Goal: Task Accomplishment & Management: Use online tool/utility

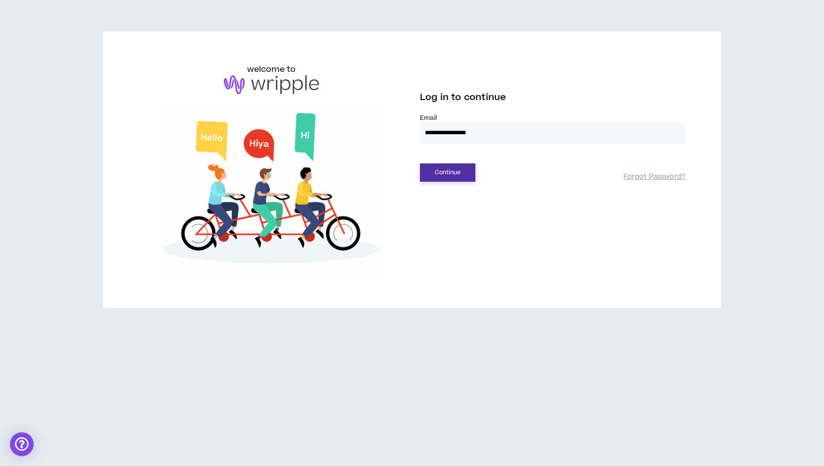
click at [442, 176] on button "Continue" at bounding box center [447, 172] width 55 height 18
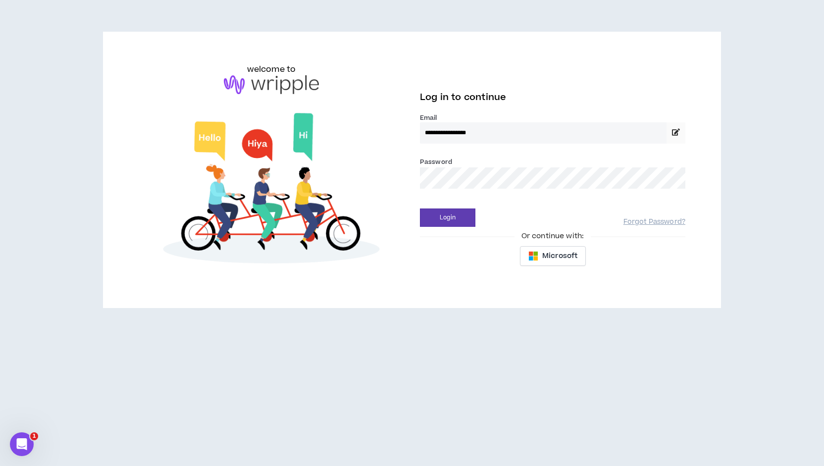
click at [449, 204] on div "Login Forgot Password?" at bounding box center [552, 214] width 265 height 25
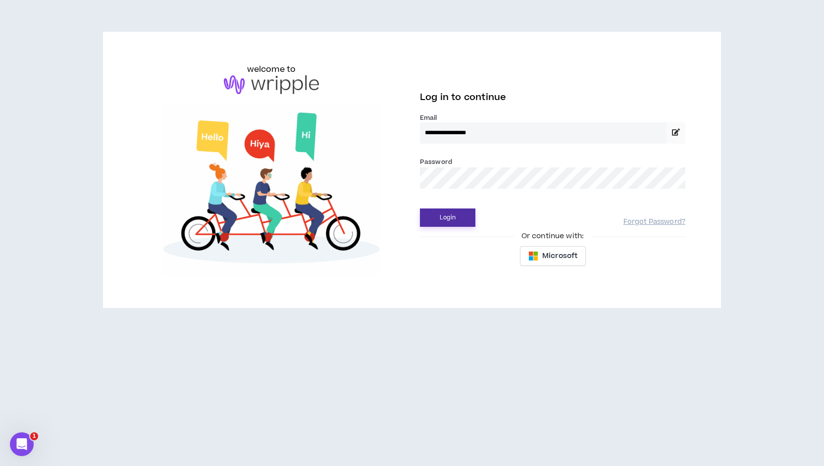
click at [450, 221] on button "Login" at bounding box center [447, 218] width 55 height 18
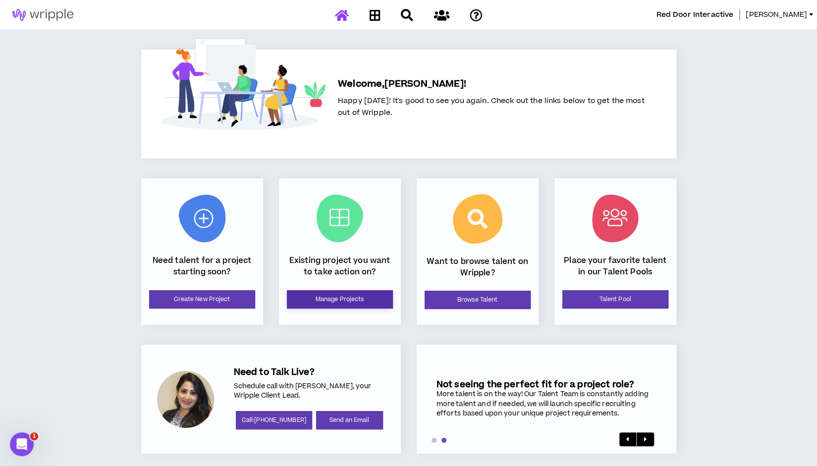
click at [342, 302] on link "Manage Projects" at bounding box center [340, 299] width 106 height 18
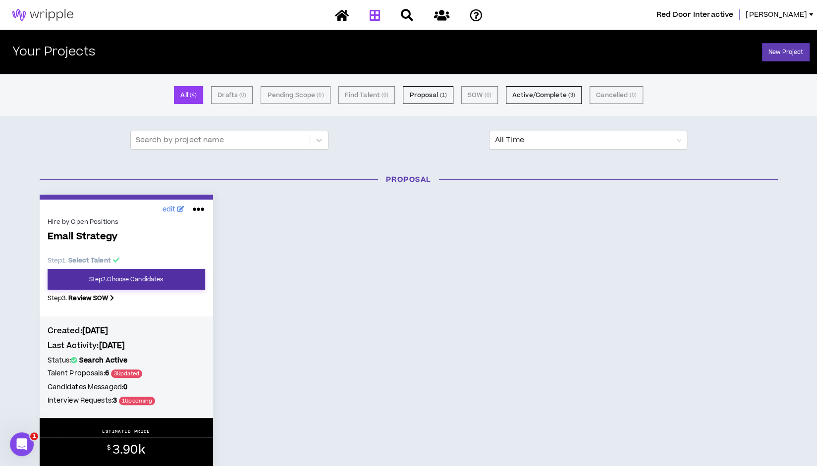
click at [151, 281] on link "Step 2 . Choose Candidates" at bounding box center [127, 279] width 158 height 21
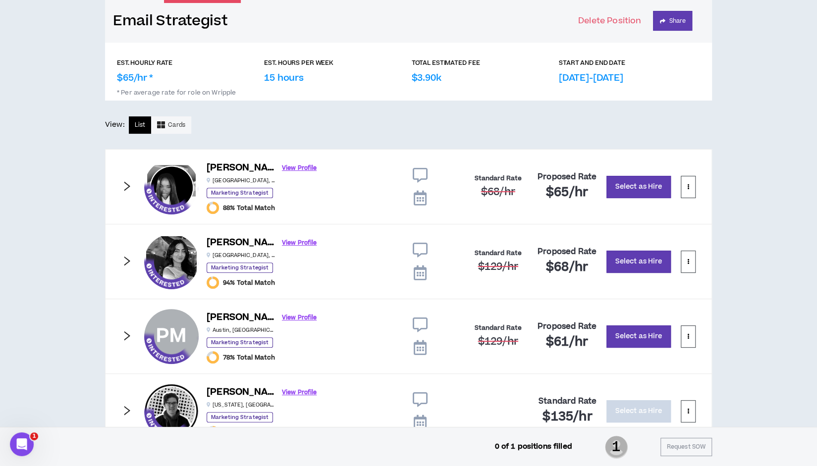
scroll to position [141, 0]
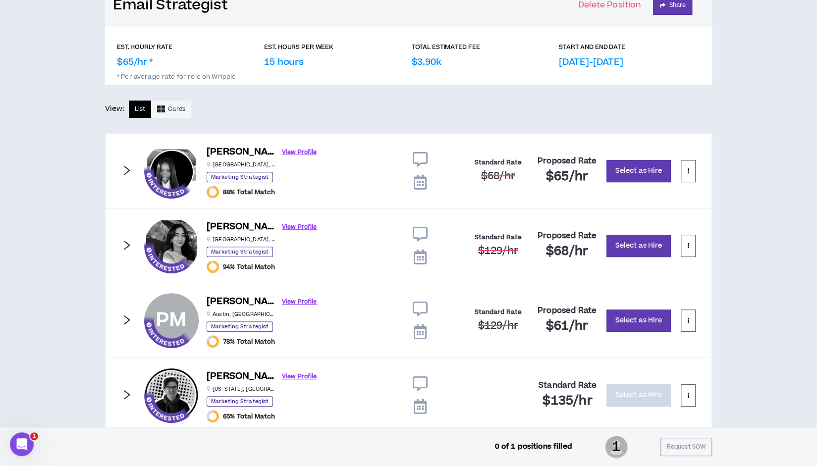
click at [225, 225] on h6 "[PERSON_NAME]" at bounding box center [241, 227] width 69 height 14
click at [282, 224] on link "View Profile" at bounding box center [299, 226] width 35 height 17
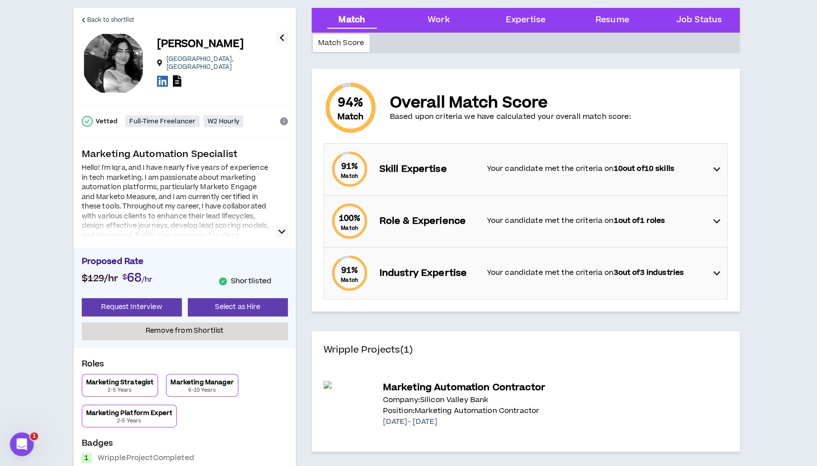
scroll to position [35, 0]
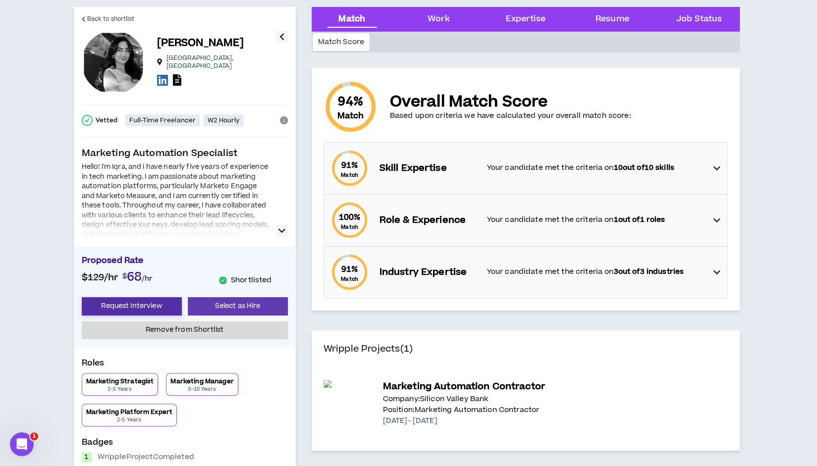
click at [142, 307] on button "Request Interview" at bounding box center [132, 306] width 100 height 18
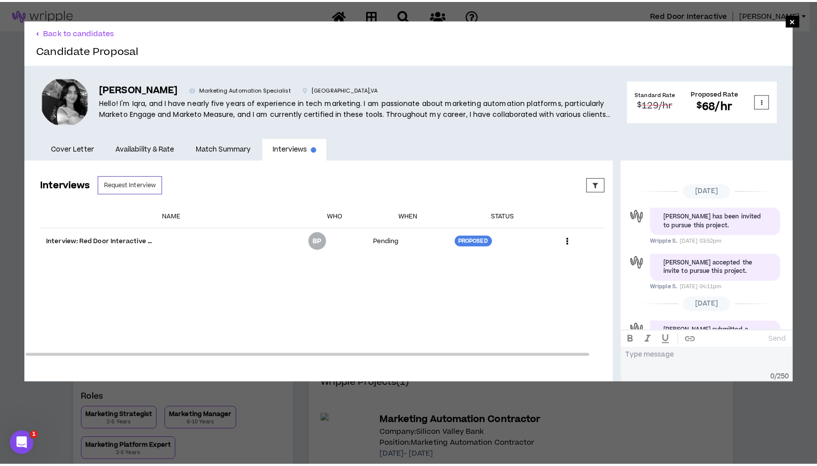
scroll to position [157, 0]
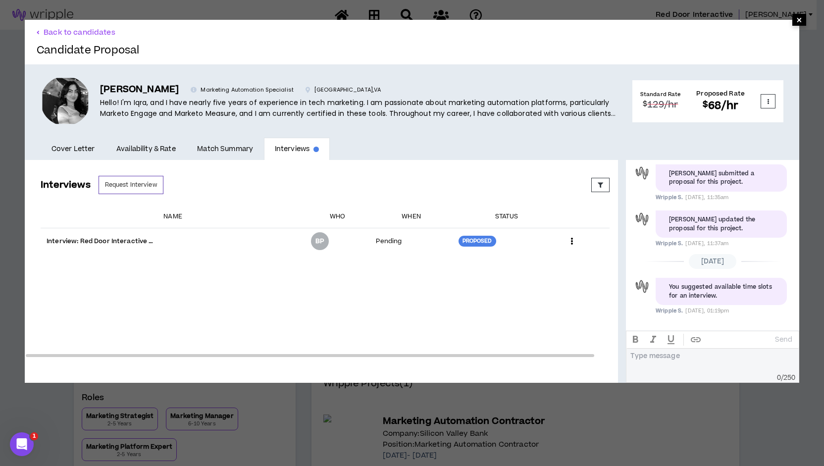
click at [796, 20] on span "×" at bounding box center [799, 20] width 6 height 12
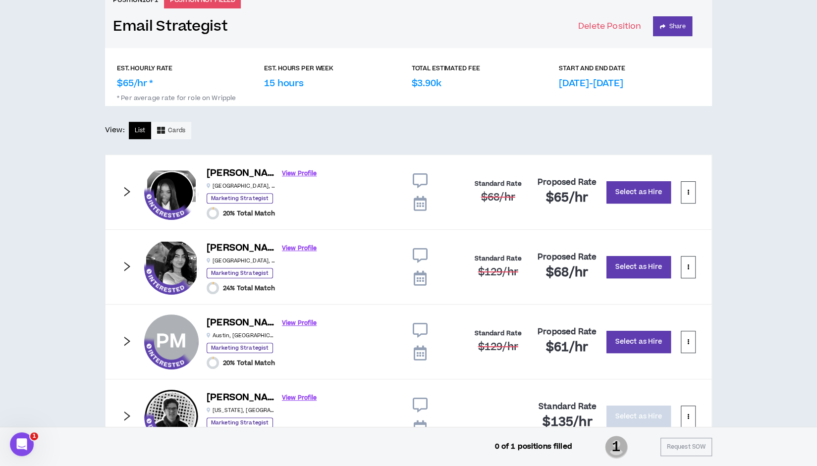
scroll to position [141, 0]
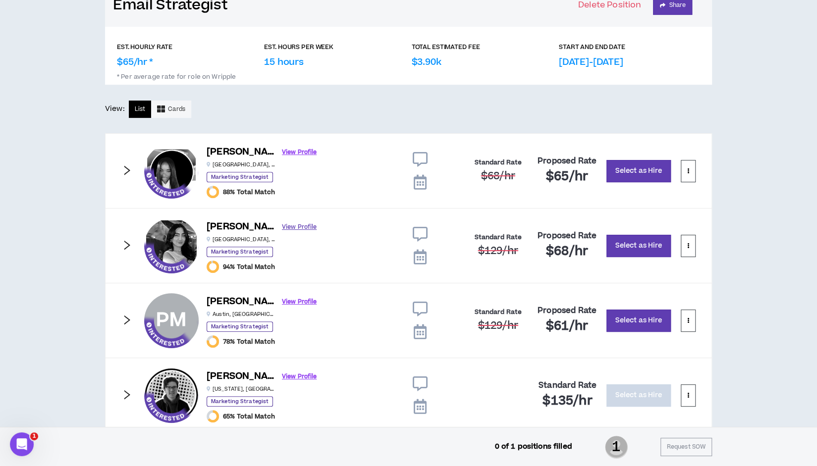
click at [282, 222] on link "View Profile" at bounding box center [299, 226] width 35 height 17
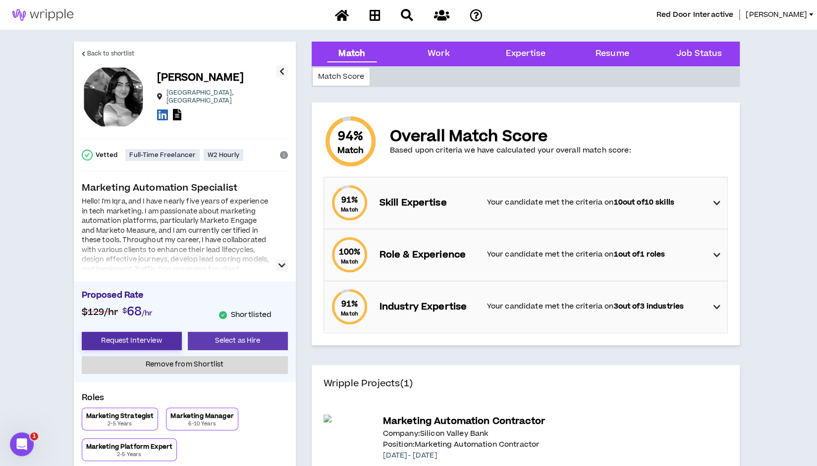
click at [146, 337] on button "Request Interview" at bounding box center [132, 341] width 100 height 18
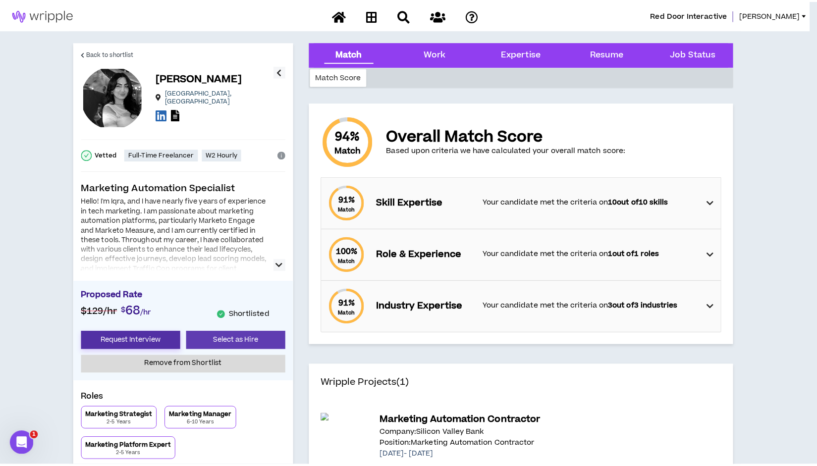
scroll to position [157, 0]
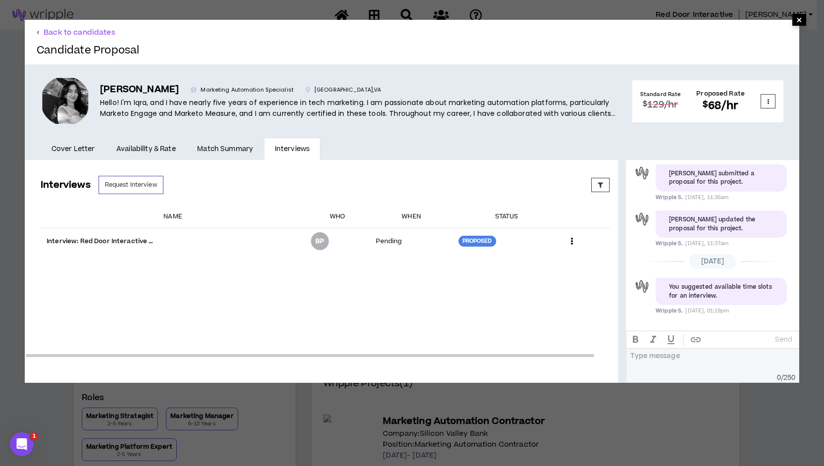
click at [792, 19] on span "×" at bounding box center [799, 20] width 14 height 12
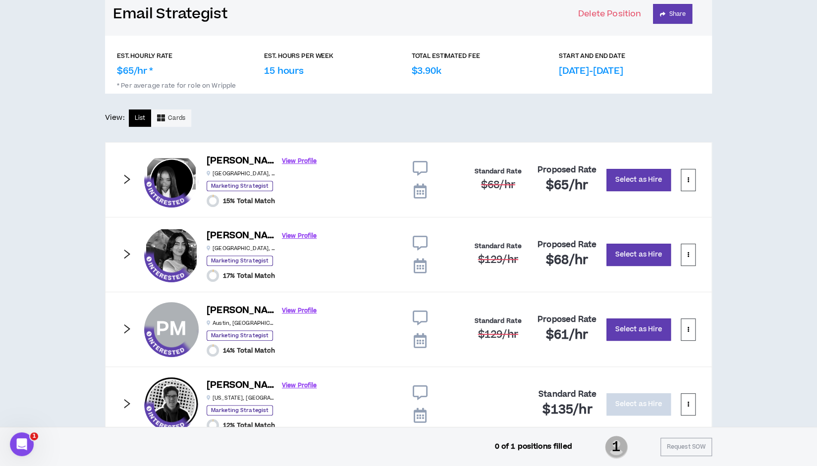
scroll to position [141, 0]
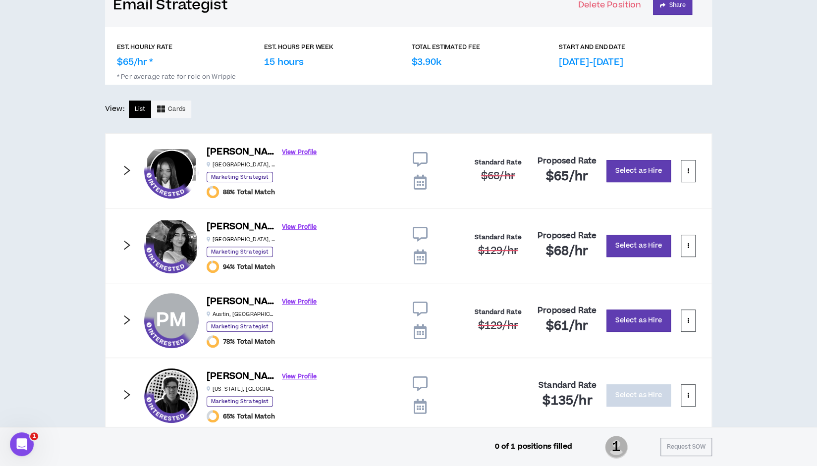
click at [240, 154] on h6 "[PERSON_NAME]" at bounding box center [241, 152] width 69 height 14
click at [159, 173] on img at bounding box center [171, 171] width 54 height 54
click at [287, 149] on link "View Profile" at bounding box center [299, 152] width 35 height 17
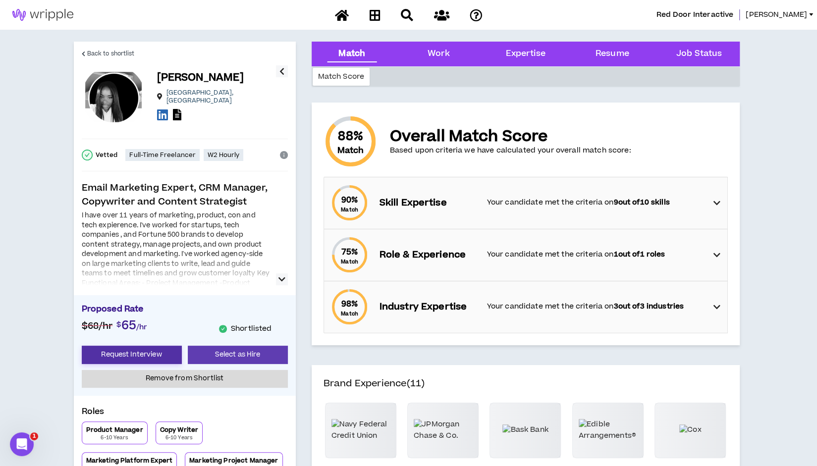
click at [148, 355] on button "Request Interview" at bounding box center [132, 355] width 100 height 18
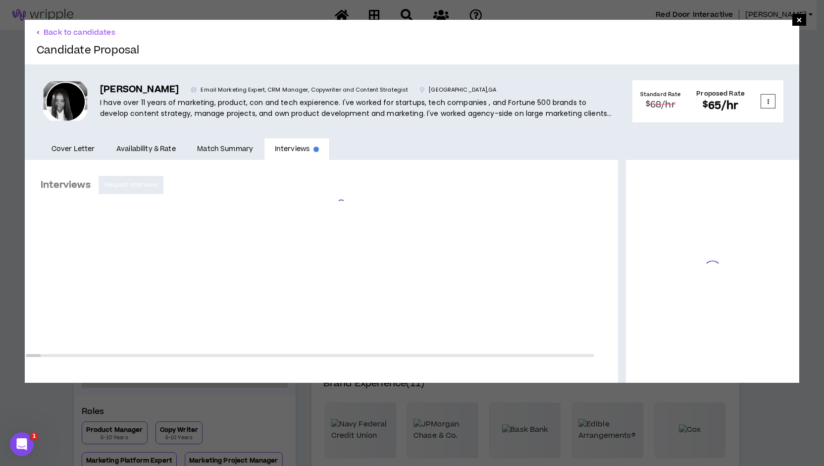
scroll to position [225, 0]
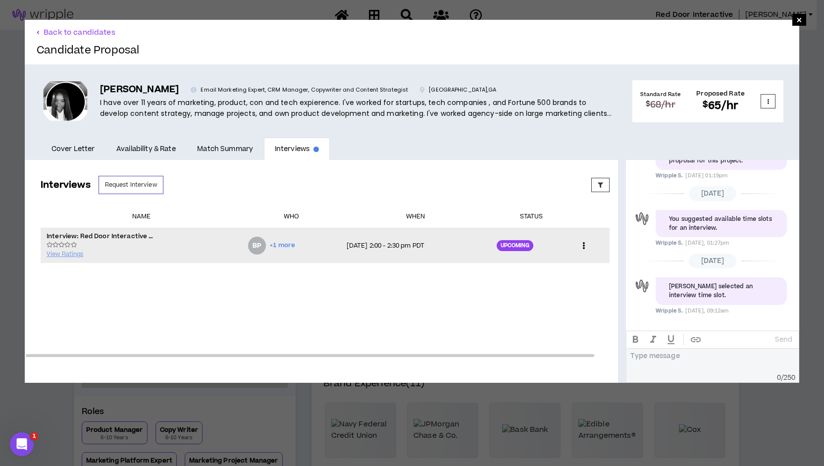
click at [382, 238] on td "[DATE] 2:00 - 2:30 pm PDT" at bounding box center [416, 245] width 150 height 35
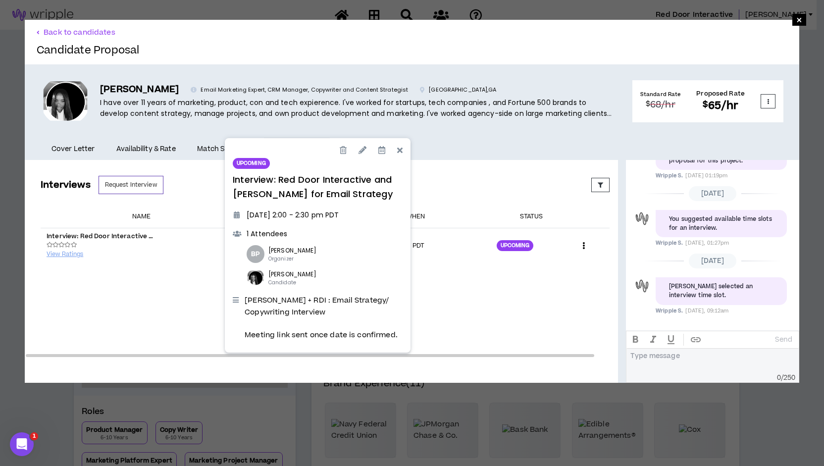
click at [454, 282] on div "Interviews Request Interview Proposed Upcoming Completed Rejected Requested Res…" at bounding box center [325, 263] width 601 height 206
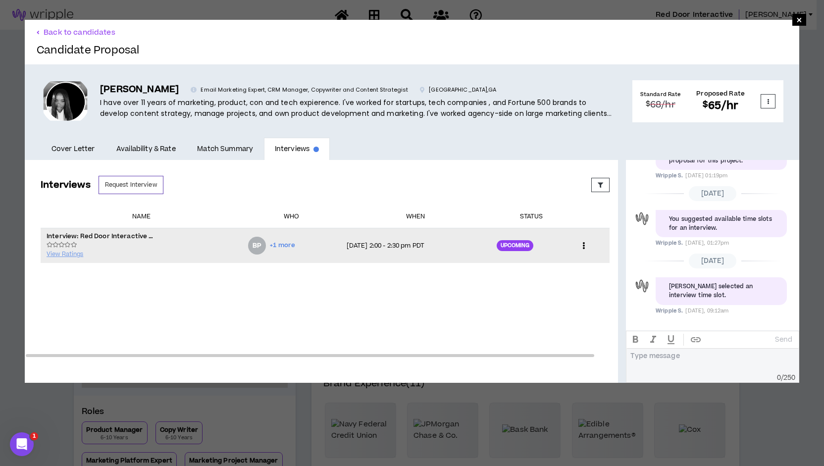
click at [516, 242] on div "Upcoming" at bounding box center [515, 245] width 37 height 11
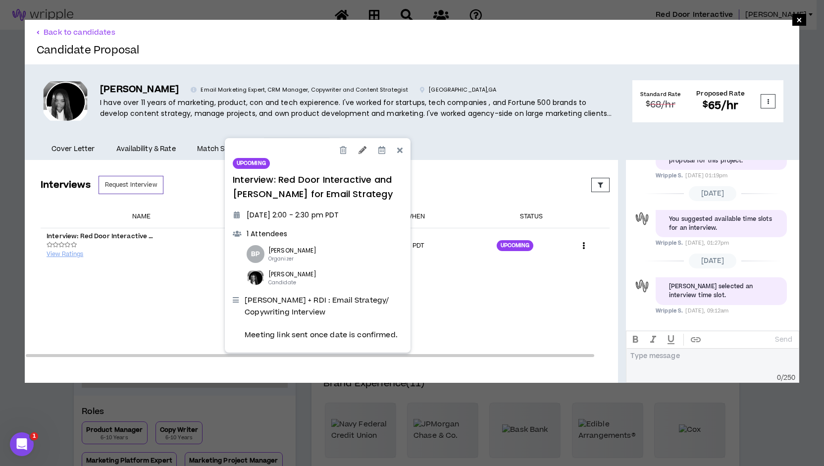
click at [360, 152] on icon at bounding box center [362, 150] width 8 height 8
select select "*******"
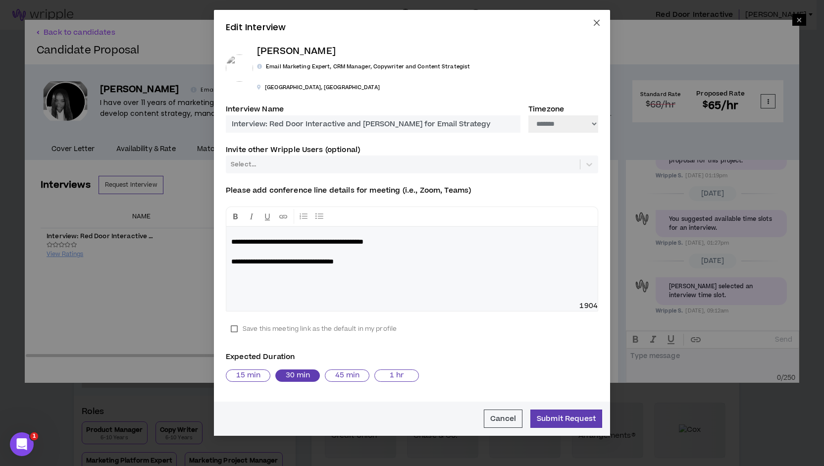
click at [598, 22] on icon "close" at bounding box center [597, 23] width 8 height 8
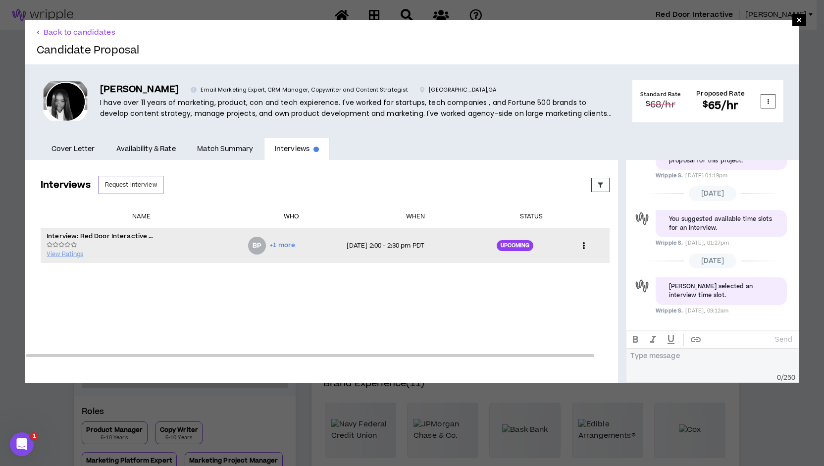
click at [579, 243] on icon at bounding box center [584, 245] width 10 height 15
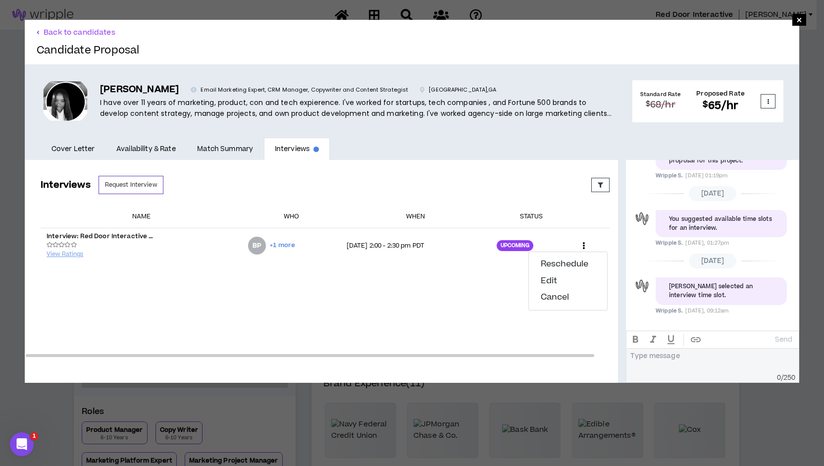
click at [428, 279] on div "Interviews Request Interview Proposed Upcoming Completed Rejected Requested Res…" at bounding box center [325, 263] width 601 height 206
click at [121, 186] on button "Request Interview" at bounding box center [131, 185] width 65 height 18
select select "*******"
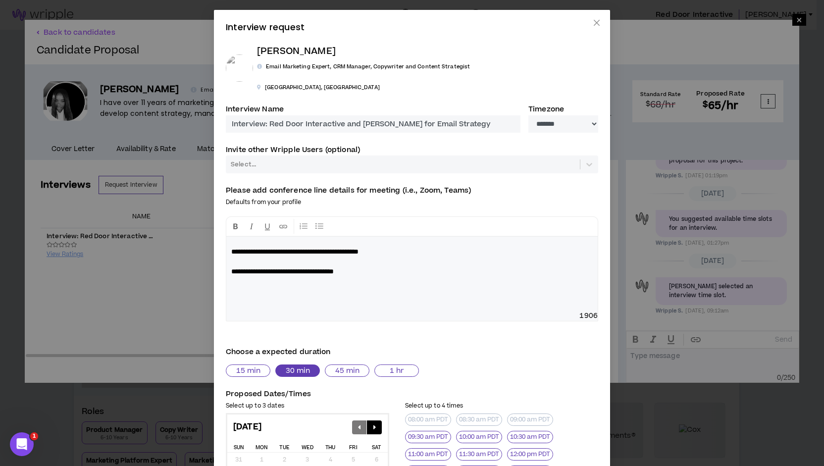
scroll to position [196, 0]
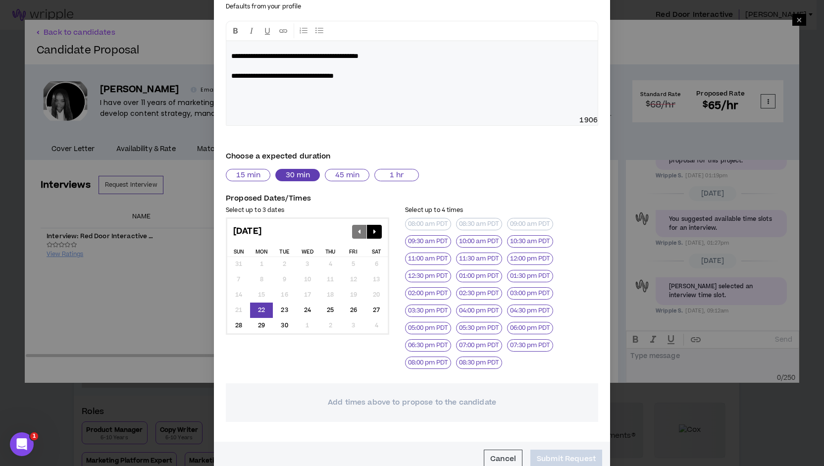
click at [474, 169] on div "15 min 30 min 45 min 1 hr" at bounding box center [411, 175] width 377 height 12
click at [657, 37] on div "**********" at bounding box center [412, 233] width 824 height 466
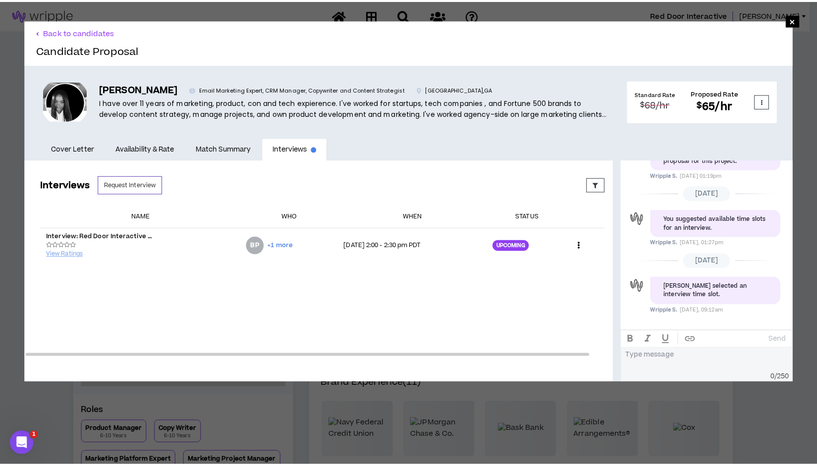
scroll to position [186, 0]
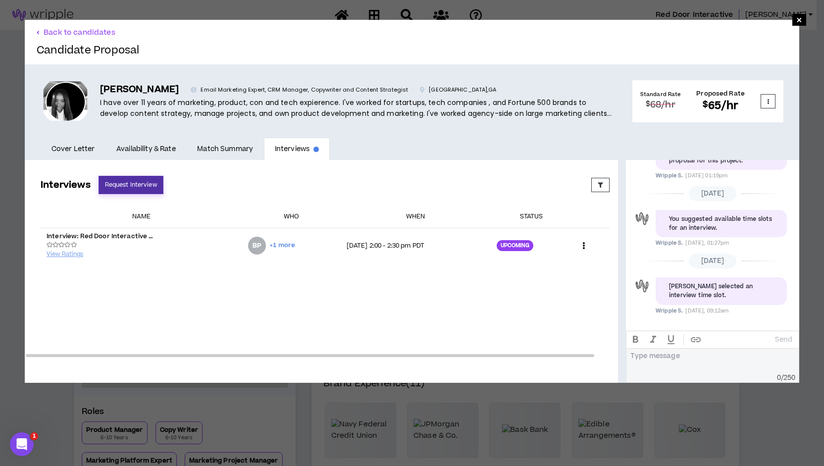
click at [135, 184] on button "Request Interview" at bounding box center [131, 185] width 65 height 18
select select "*******"
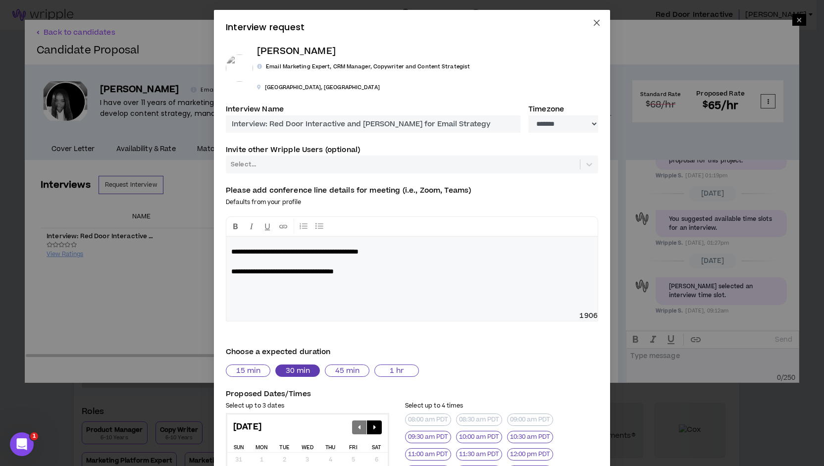
click at [591, 18] on span "Close" at bounding box center [596, 23] width 27 height 27
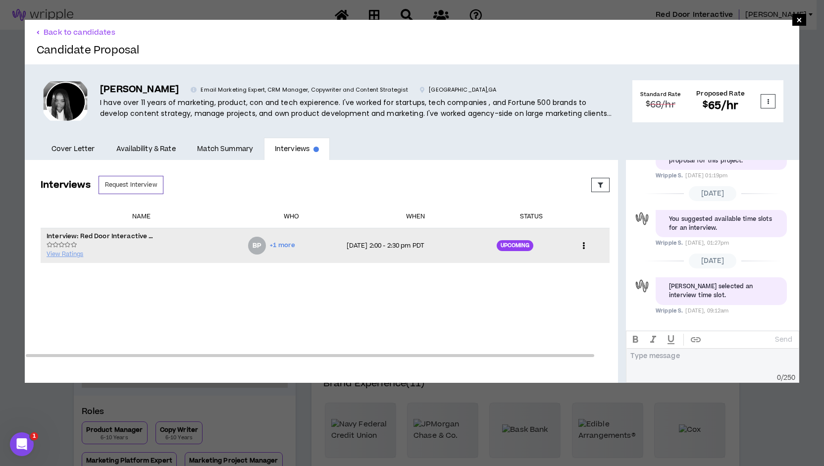
click at [579, 246] on icon at bounding box center [584, 245] width 10 height 15
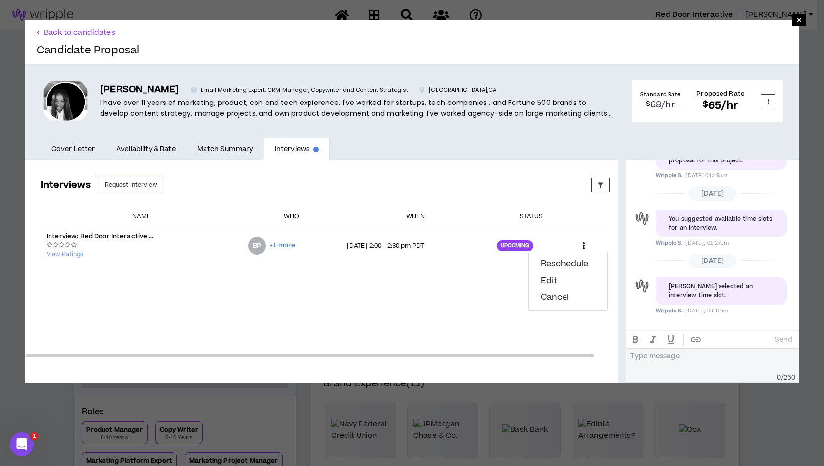
click at [514, 192] on div "Interviews Request Interview Proposed Upcoming Completed Rejected Requested Res…" at bounding box center [325, 185] width 569 height 18
click at [64, 149] on link "Cover Letter" at bounding box center [73, 149] width 65 height 23
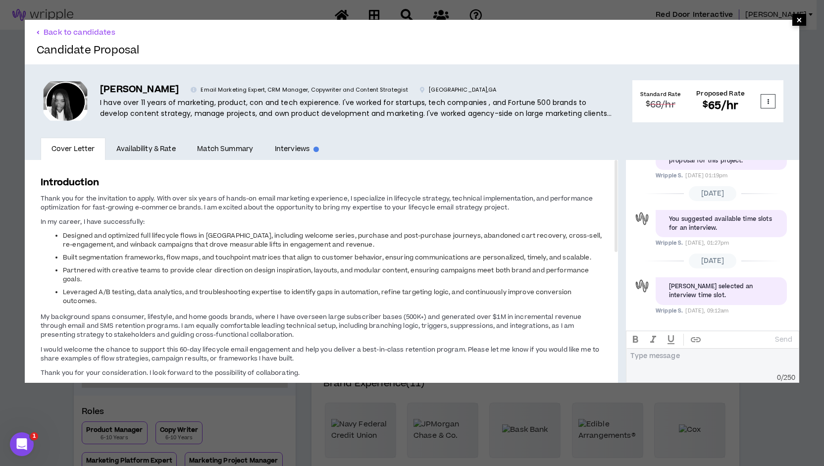
click at [796, 19] on span "×" at bounding box center [799, 20] width 6 height 12
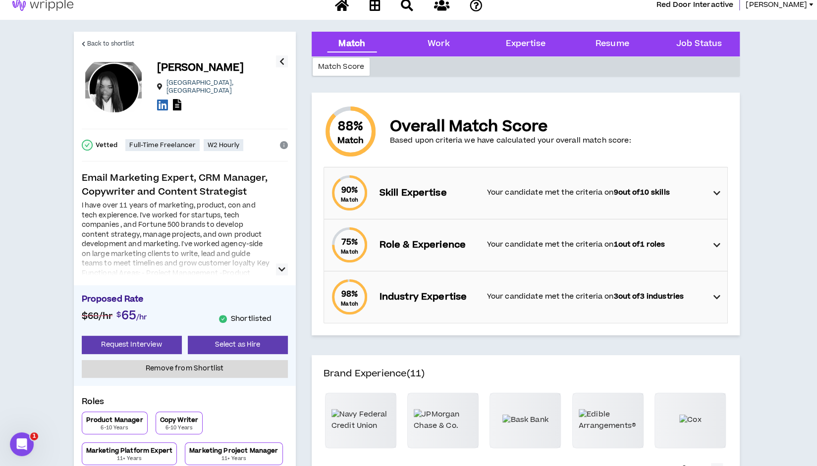
scroll to position [10, 0]
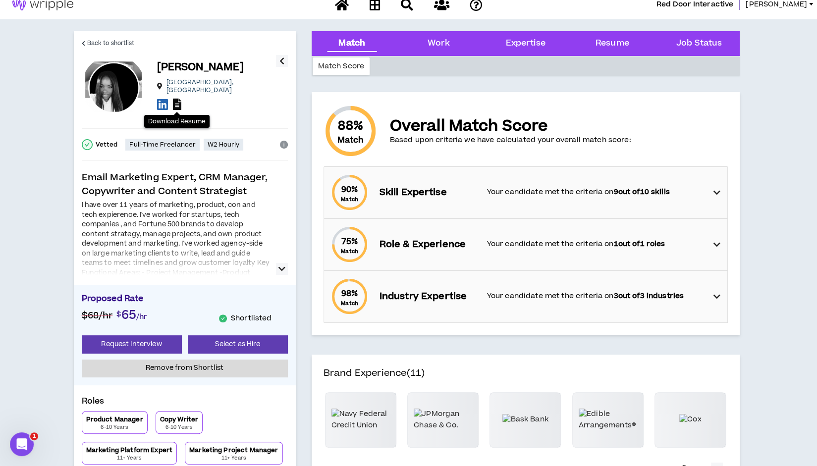
click at [177, 102] on icon at bounding box center [177, 104] width 8 height 11
click at [123, 336] on button "Request Interview" at bounding box center [132, 344] width 100 height 18
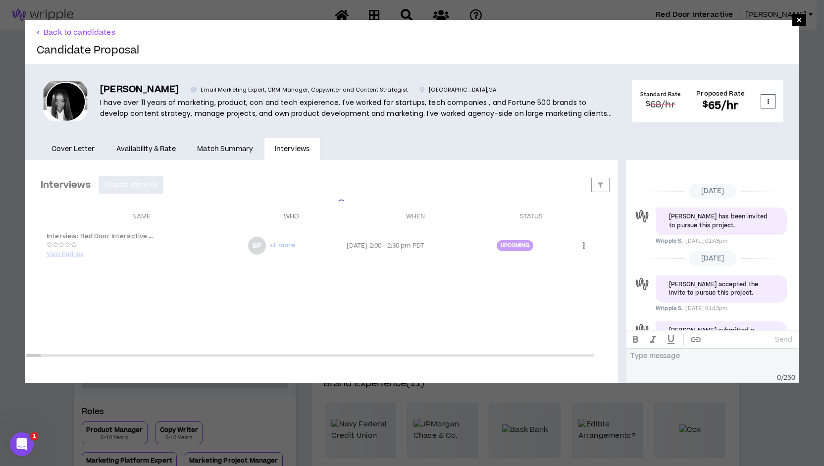
scroll to position [225, 0]
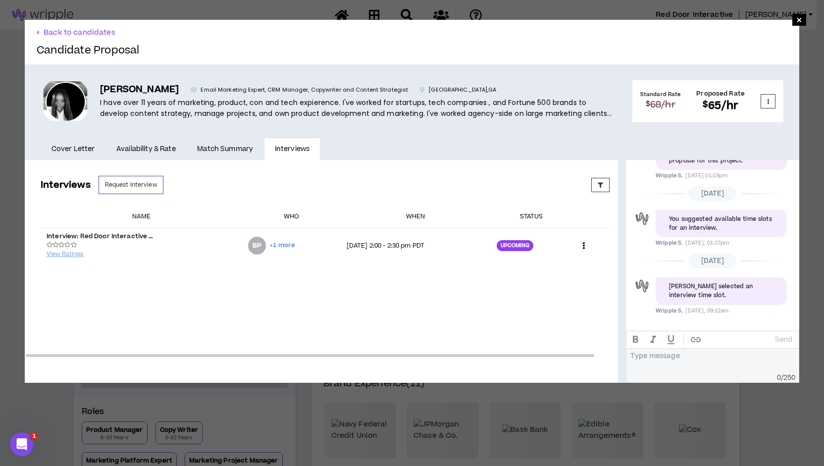
click at [603, 38] on div "Back to candidates Candidate Proposal" at bounding box center [412, 42] width 775 height 45
